Goal: Use online tool/utility: Utilize a website feature to perform a specific function

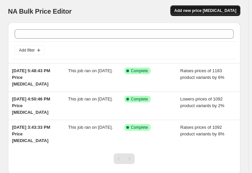
click at [212, 10] on span "Add new price [MEDICAL_DATA]" at bounding box center [205, 10] width 62 height 5
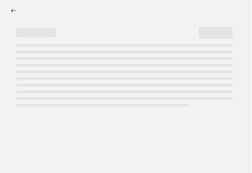
select select "percentage"
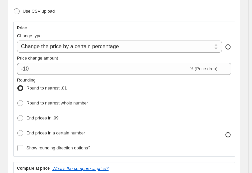
scroll to position [133, 0]
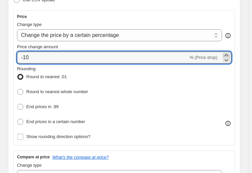
click at [228, 54] on icon at bounding box center [226, 55] width 7 height 7
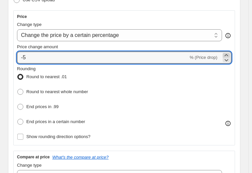
click at [228, 54] on icon at bounding box center [226, 55] width 7 height 7
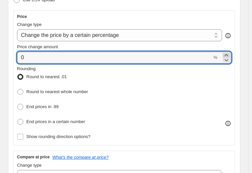
click at [228, 54] on icon at bounding box center [226, 55] width 7 height 7
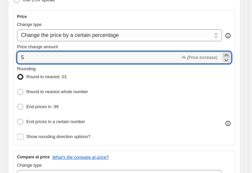
click at [228, 54] on icon at bounding box center [226, 55] width 7 height 7
type input "6"
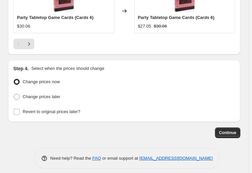
scroll to position [731, 0]
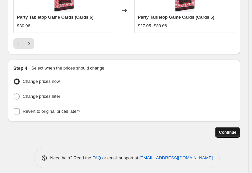
click at [224, 130] on span "Continue" at bounding box center [227, 132] width 17 height 5
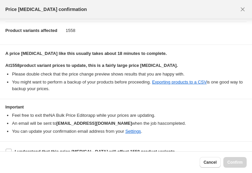
scroll to position [72, 0]
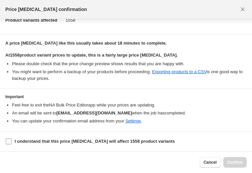
click at [11, 141] on input "I understand that this price [MEDICAL_DATA] will affect 1558 product variants" at bounding box center [9, 142] width 6 height 6
checkbox input "true"
click at [234, 159] on button "Confirm" at bounding box center [234, 162] width 23 height 11
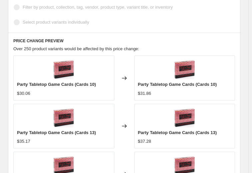
scroll to position [500, 0]
